Goal: Information Seeking & Learning: Learn about a topic

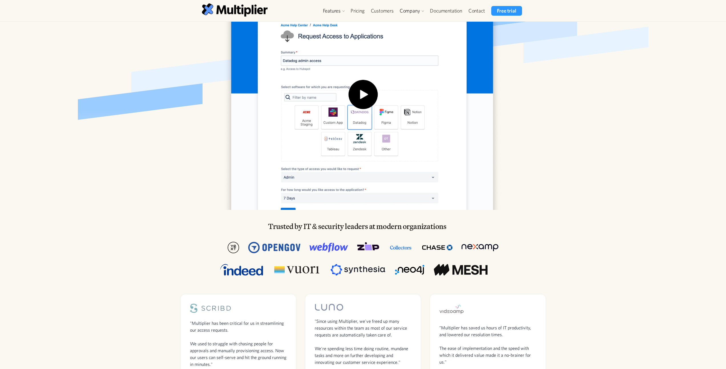
scroll to position [87, 0]
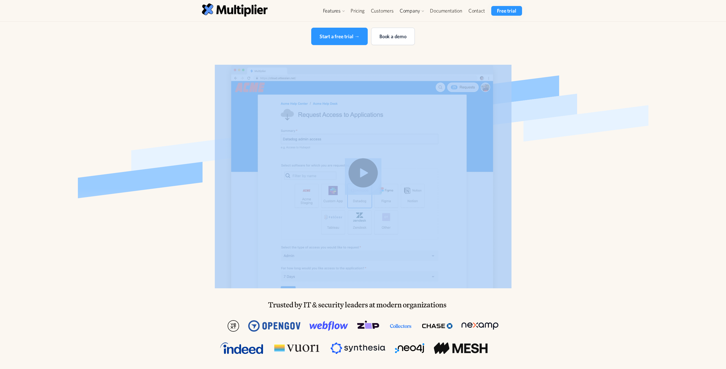
drag, startPoint x: 275, startPoint y: 51, endPoint x: 537, endPoint y: 117, distance: 270.6
click at [528, 114] on div "Identity Governance and Access Management Platform for Jira Multiplier enables …" at bounding box center [363, 118] width 365 height 339
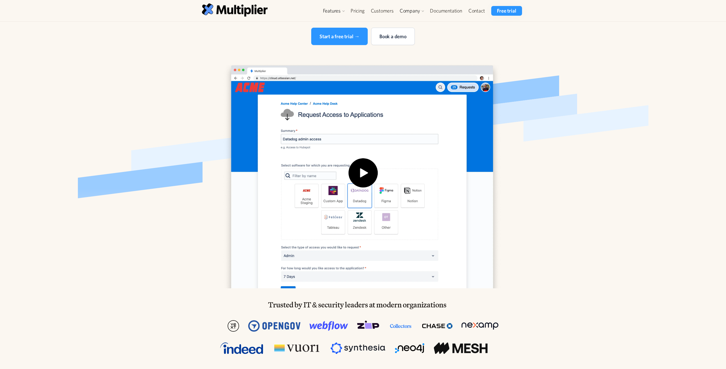
click at [563, 138] on div at bounding box center [363, 264] width 726 height 354
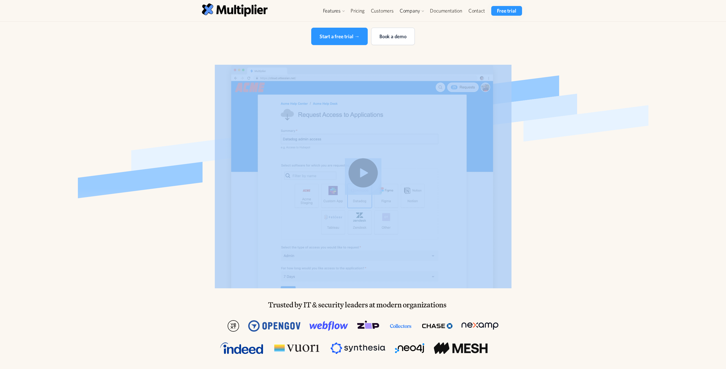
drag, startPoint x: 562, startPoint y: 137, endPoint x: 482, endPoint y: 44, distance: 122.3
click at [482, 44] on div "Identity Governance and Access Management Platform for Jira Multiplier enables …" at bounding box center [363, 118] width 365 height 339
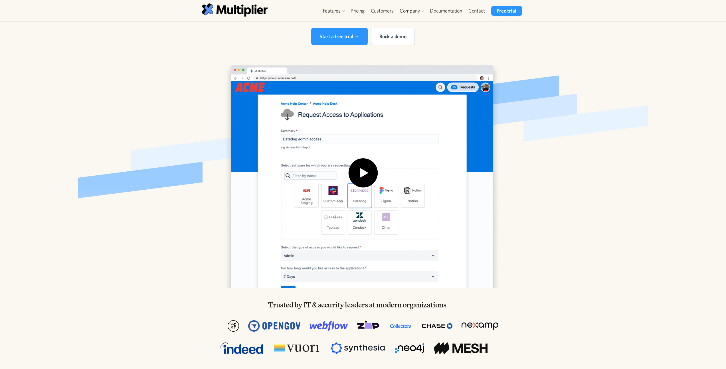
click at [481, 42] on div "Start a free trial → Book a demo" at bounding box center [363, 36] width 292 height 17
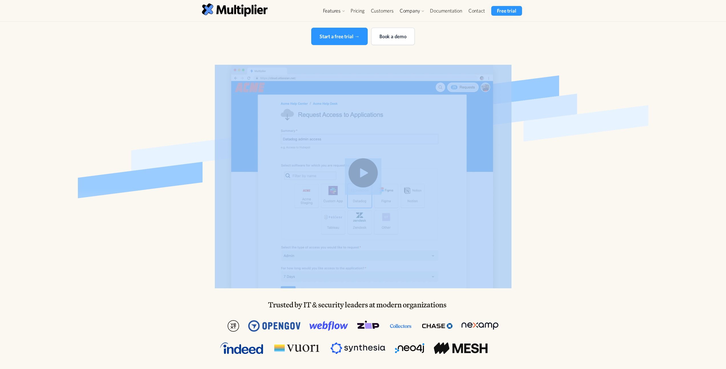
drag, startPoint x: 474, startPoint y: 37, endPoint x: 519, endPoint y: 85, distance: 65.8
click at [518, 85] on div "Identity Governance and Access Management Platform for Jira Multiplier enables …" at bounding box center [363, 118] width 365 height 339
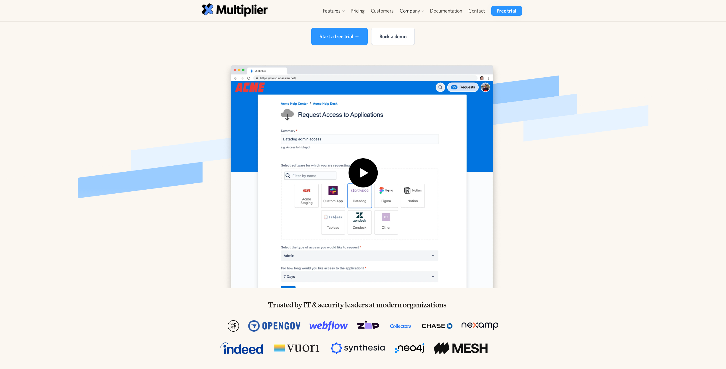
click at [554, 100] on div at bounding box center [479, 116] width 196 height 45
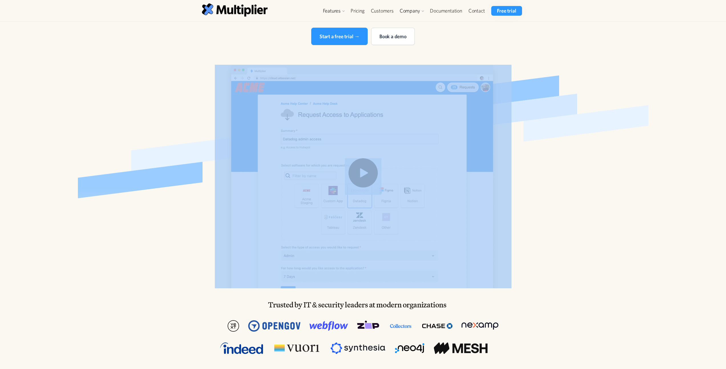
drag, startPoint x: 563, startPoint y: 115, endPoint x: 476, endPoint y: 54, distance: 106.3
click at [476, 54] on div "Identity Governance and Access Management Platform for Jira Multiplier enables …" at bounding box center [363, 118] width 365 height 339
click at [520, 66] on div at bounding box center [363, 119] width 726 height 180
drag, startPoint x: 515, startPoint y: 55, endPoint x: 538, endPoint y: 96, distance: 47.6
click at [538, 96] on div "Identity Governance and Access Management Platform for Jira Multiplier enables …" at bounding box center [363, 118] width 365 height 339
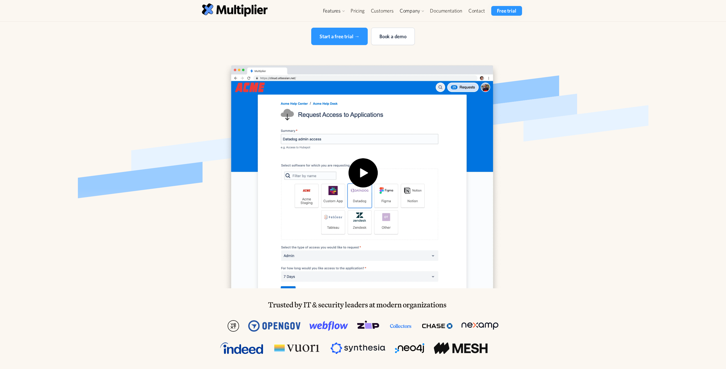
click at [557, 109] on div at bounding box center [479, 116] width 196 height 45
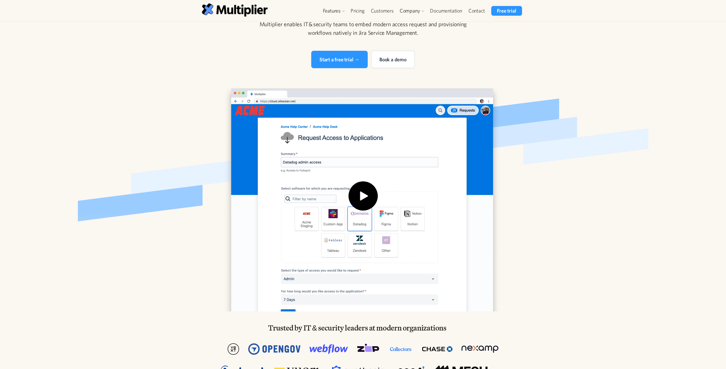
scroll to position [0, 0]
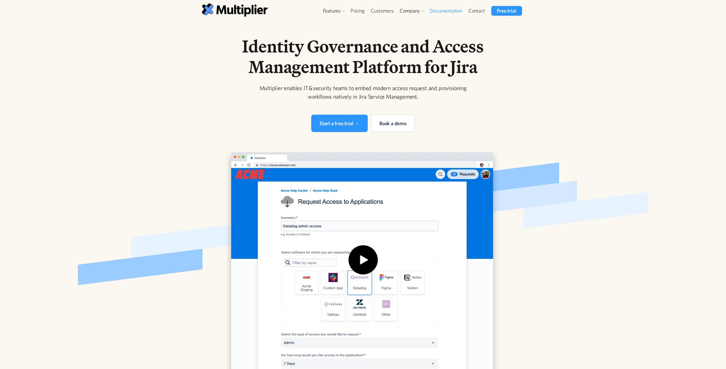
click at [445, 11] on link "Documentation" at bounding box center [446, 11] width 38 height 10
